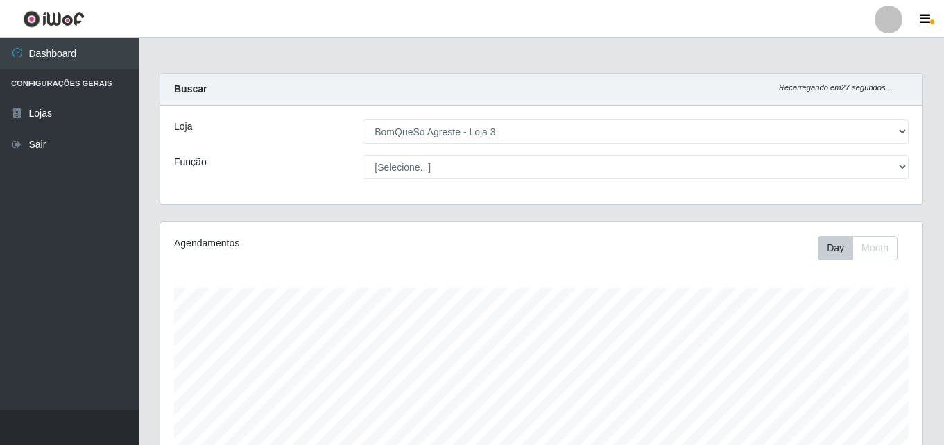
select select "215"
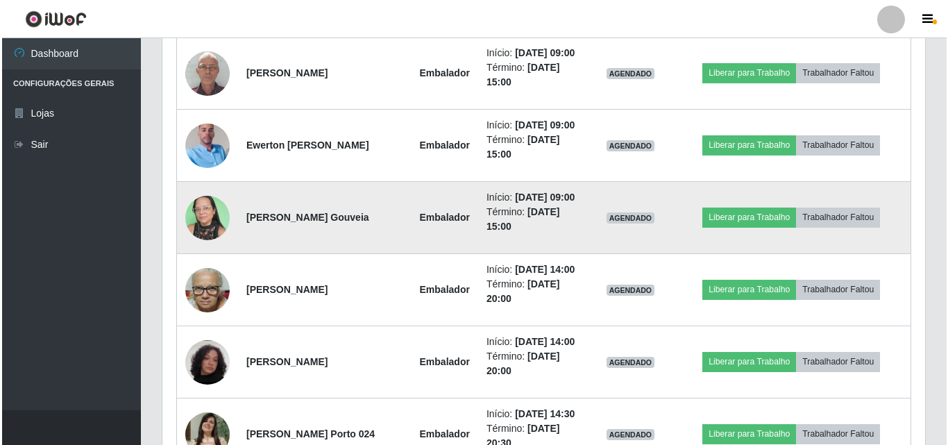
scroll to position [288, 762]
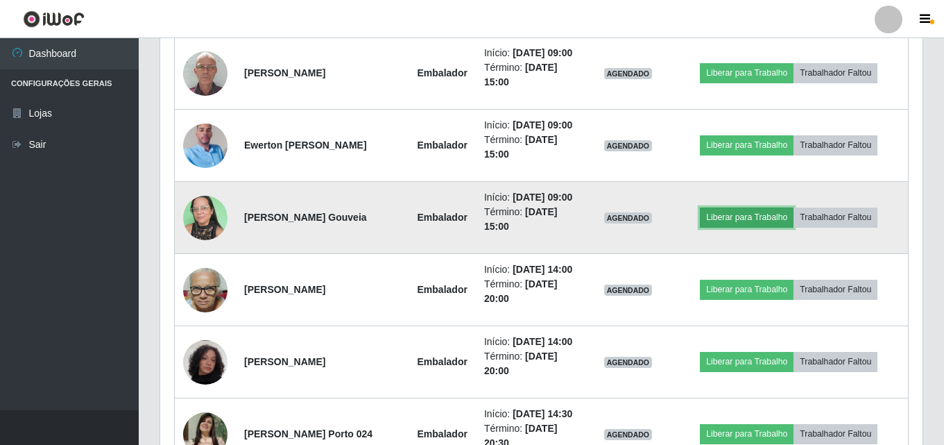
click at [730, 227] on button "Liberar para Trabalho" at bounding box center [747, 216] width 94 height 19
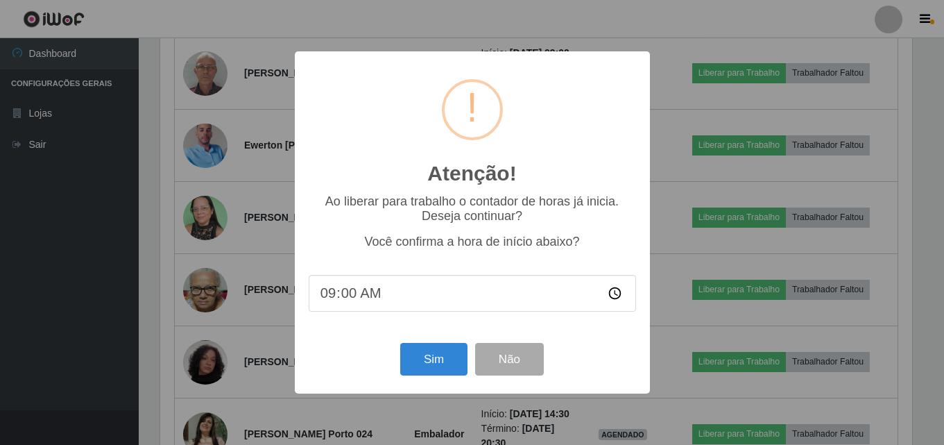
scroll to position [288, 756]
click at [442, 367] on button "Sim" at bounding box center [435, 359] width 67 height 33
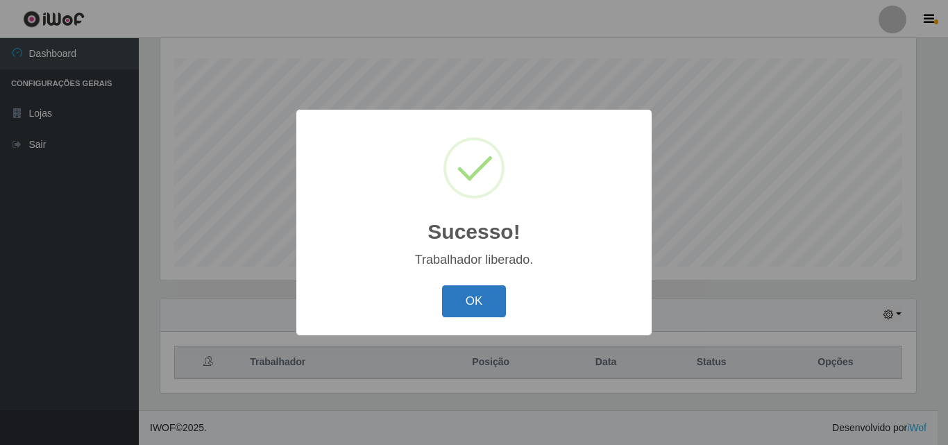
click at [469, 298] on button "OK" at bounding box center [474, 301] width 65 height 33
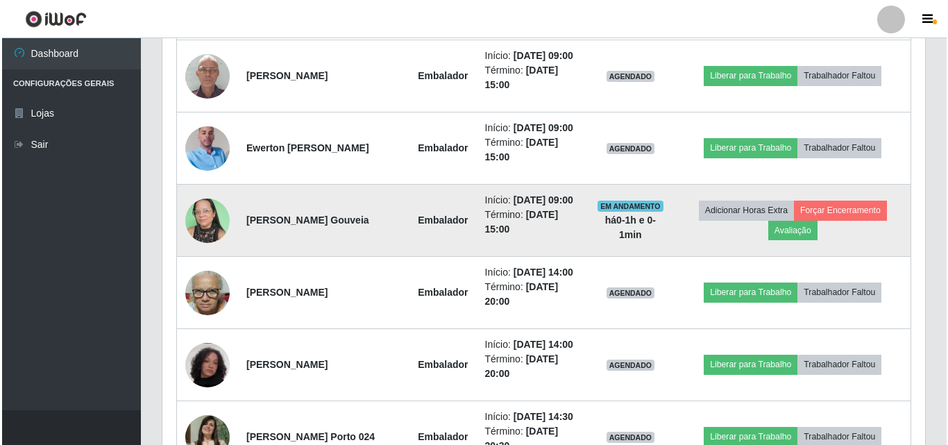
scroll to position [681, 0]
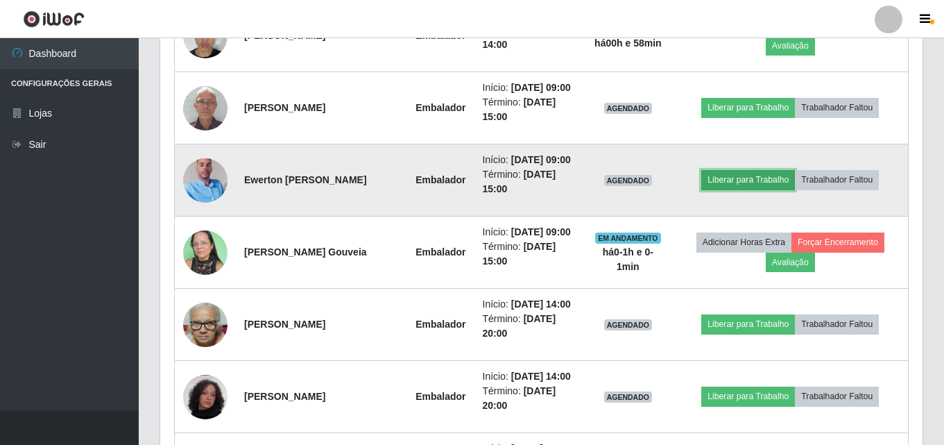
click at [716, 189] on button "Liberar para Trabalho" at bounding box center [748, 179] width 94 height 19
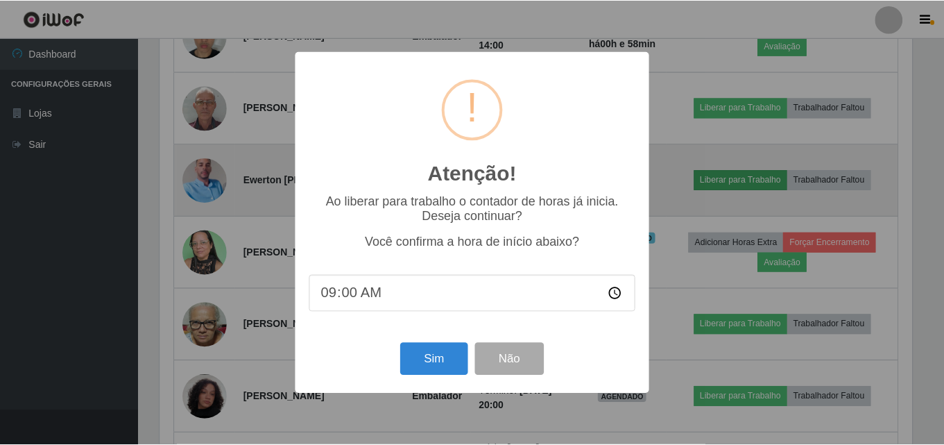
scroll to position [288, 756]
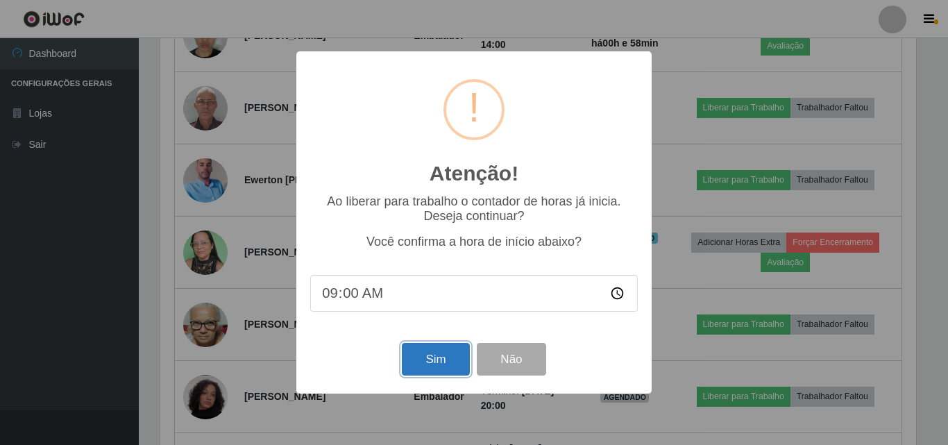
click at [412, 359] on button "Sim" at bounding box center [435, 359] width 67 height 33
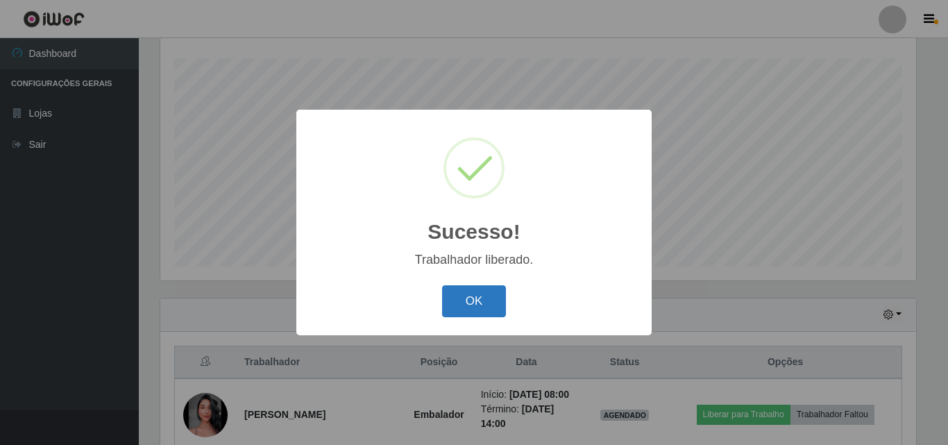
click at [486, 311] on button "OK" at bounding box center [474, 301] width 65 height 33
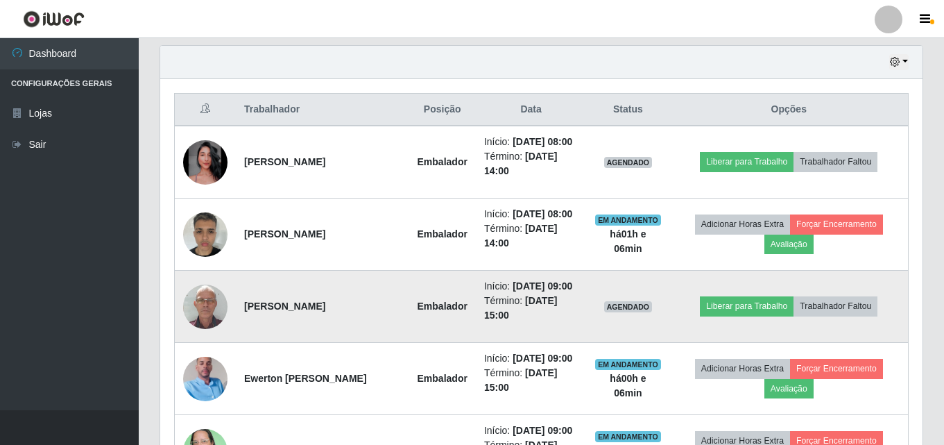
scroll to position [507, 0]
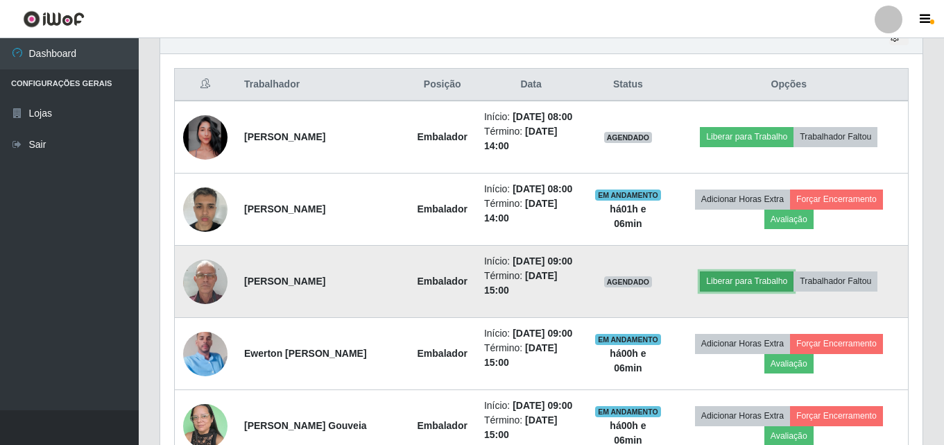
click at [725, 291] on button "Liberar para Trabalho" at bounding box center [747, 280] width 94 height 19
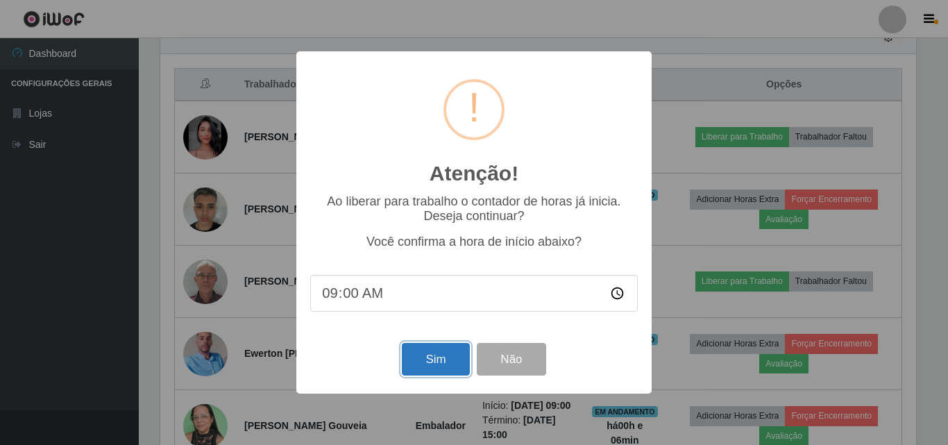
click at [450, 361] on button "Sim" at bounding box center [435, 359] width 67 height 33
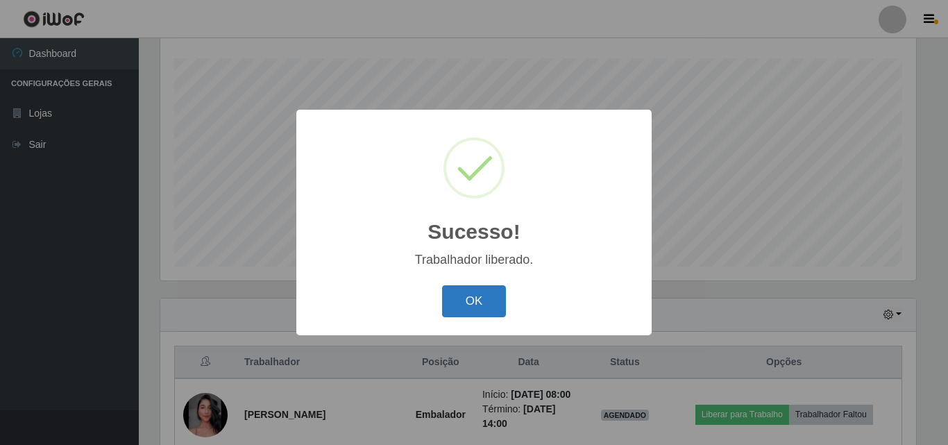
click at [479, 297] on button "OK" at bounding box center [474, 301] width 65 height 33
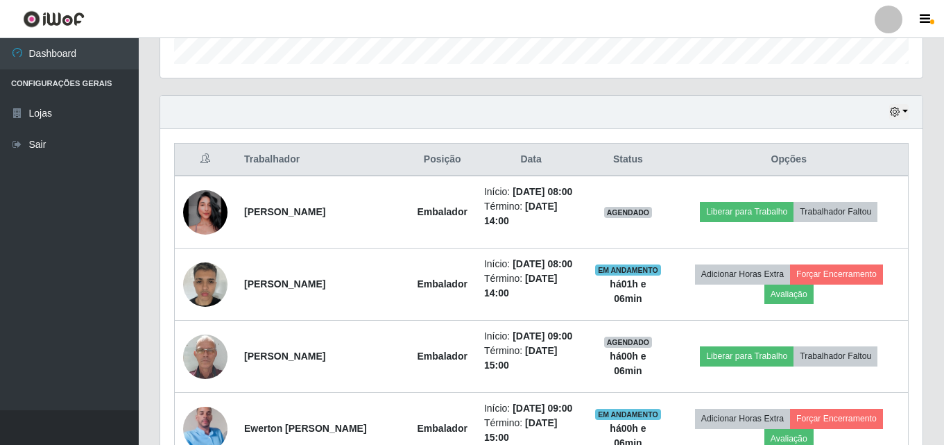
scroll to position [438, 0]
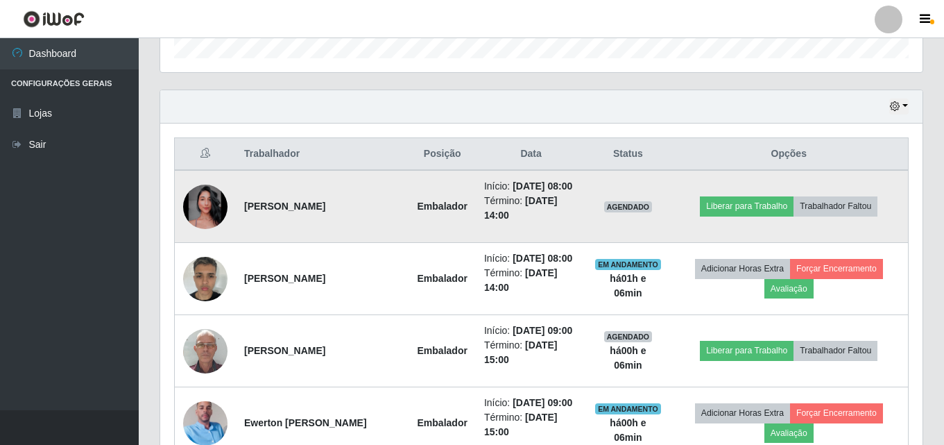
click at [200, 211] on img at bounding box center [205, 207] width 44 height 44
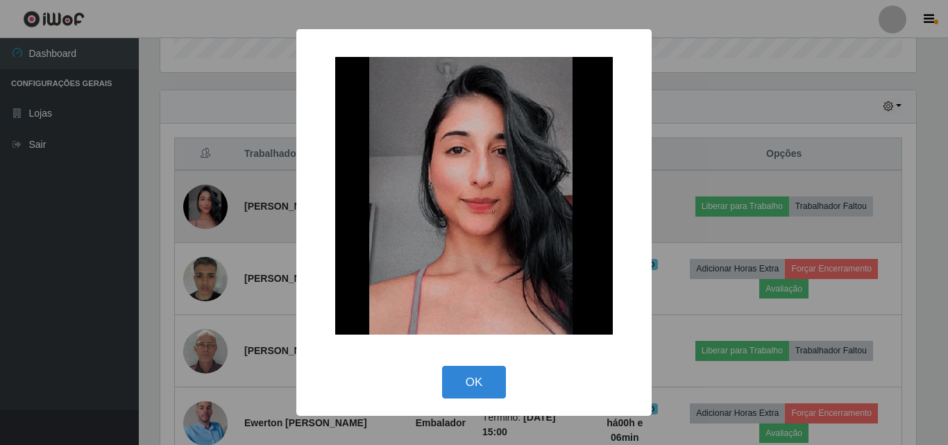
click at [200, 211] on div "× OK Cancel" at bounding box center [474, 222] width 948 height 445
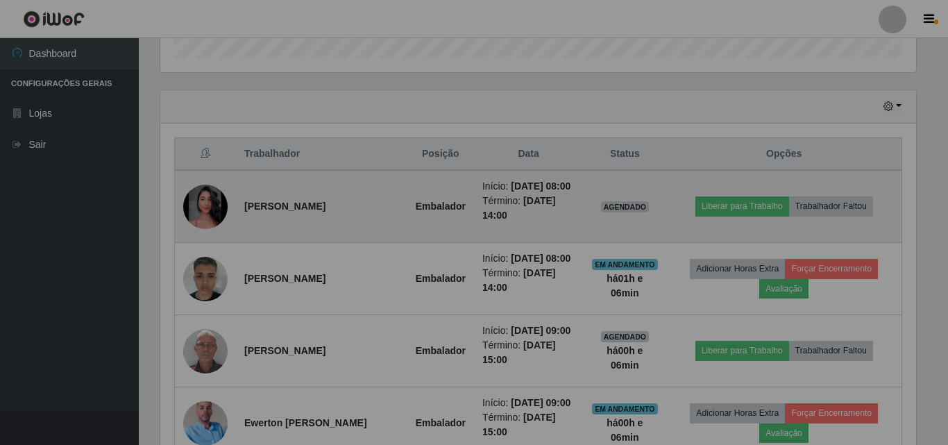
scroll to position [288, 762]
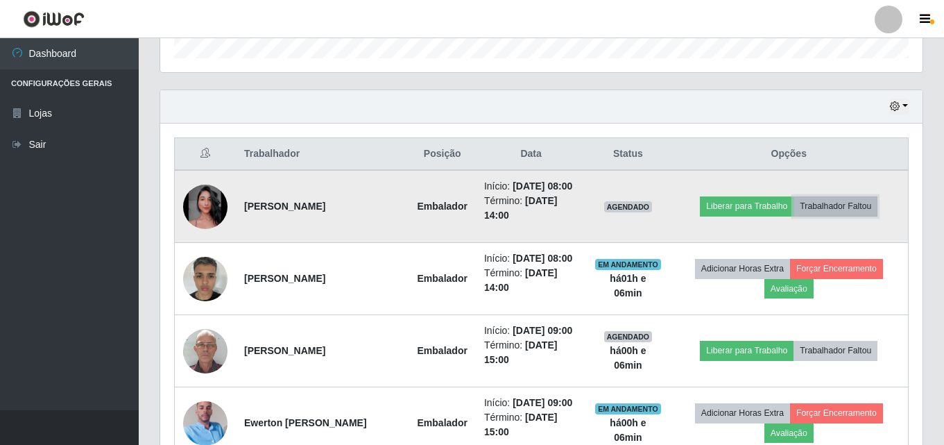
click at [813, 214] on button "Trabalhador Faltou" at bounding box center [836, 205] width 84 height 19
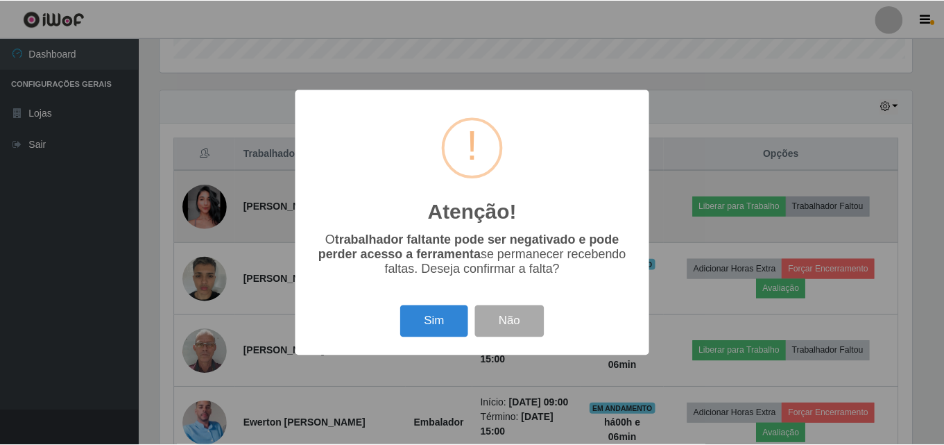
scroll to position [288, 756]
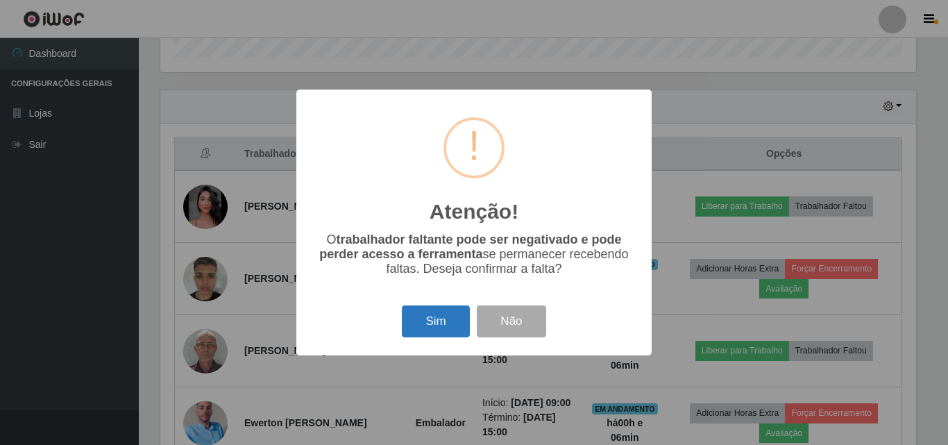
click at [438, 330] on button "Sim" at bounding box center [435, 321] width 67 height 33
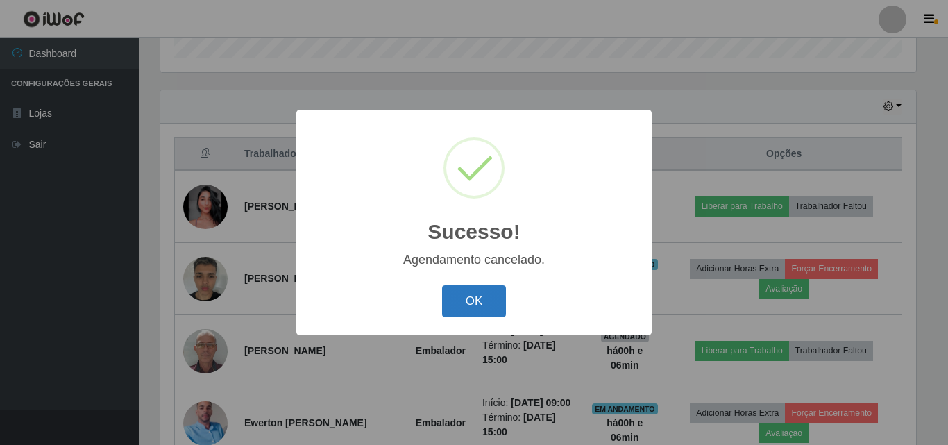
click at [467, 290] on button "OK" at bounding box center [474, 301] width 65 height 33
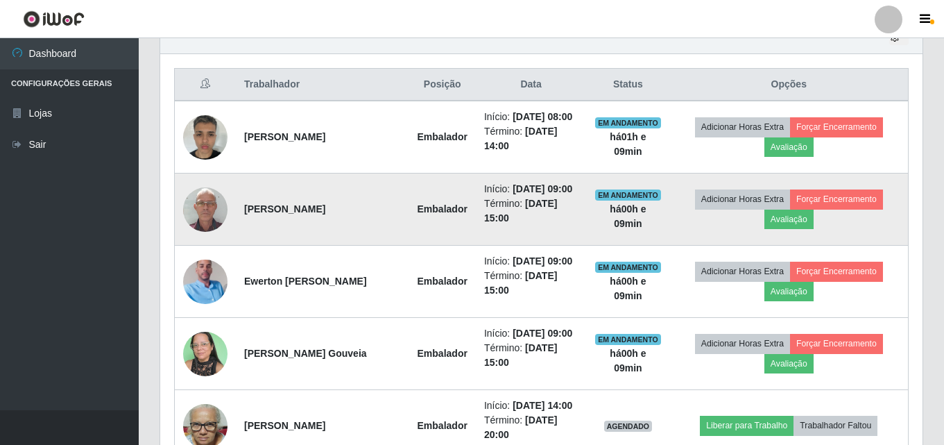
scroll to position [577, 0]
